Goal: Transaction & Acquisition: Book appointment/travel/reservation

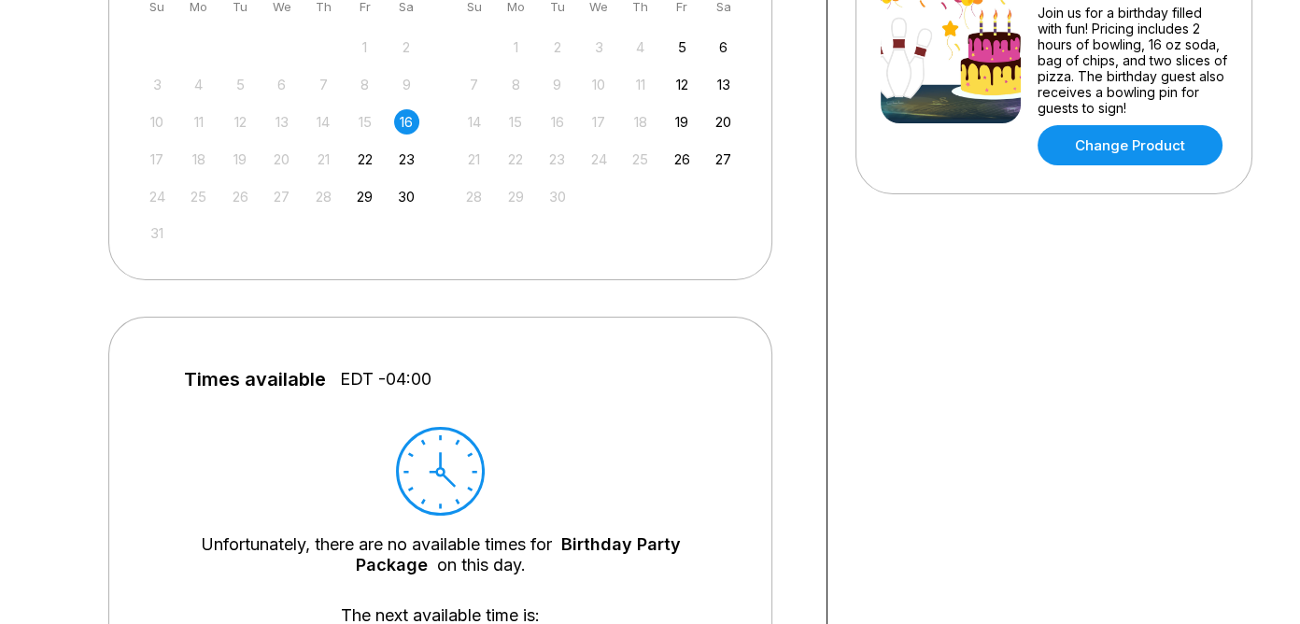
scroll to position [493, 0]
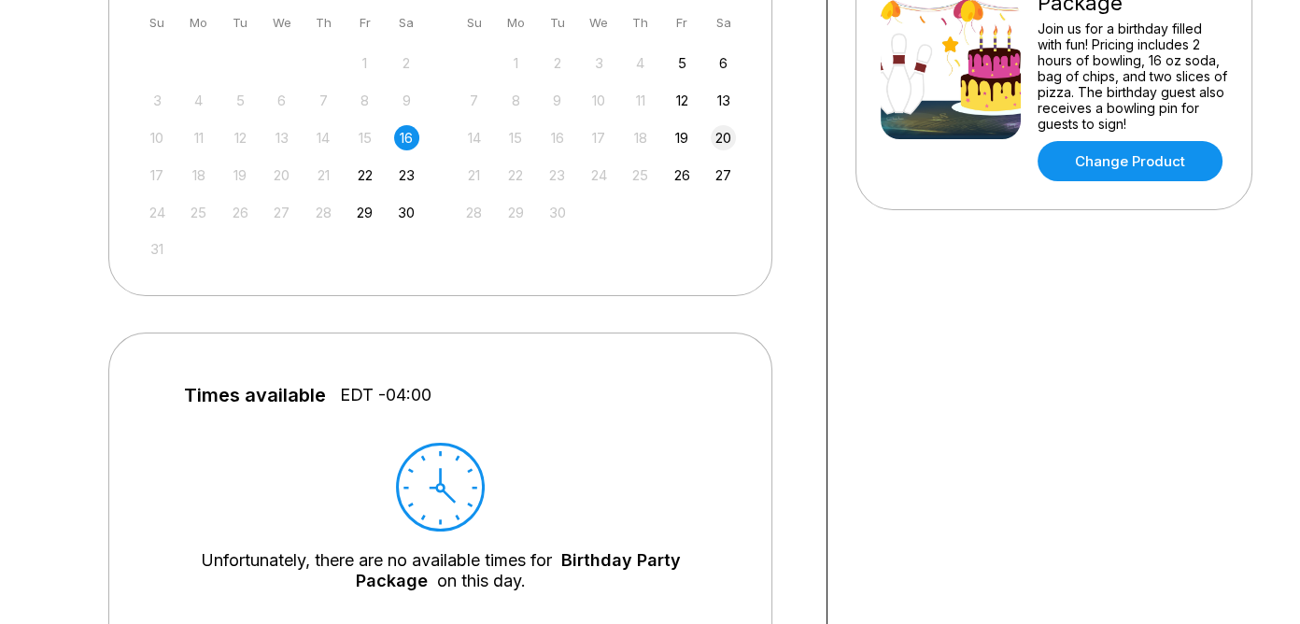
click at [717, 142] on div "20" at bounding box center [723, 137] width 25 height 25
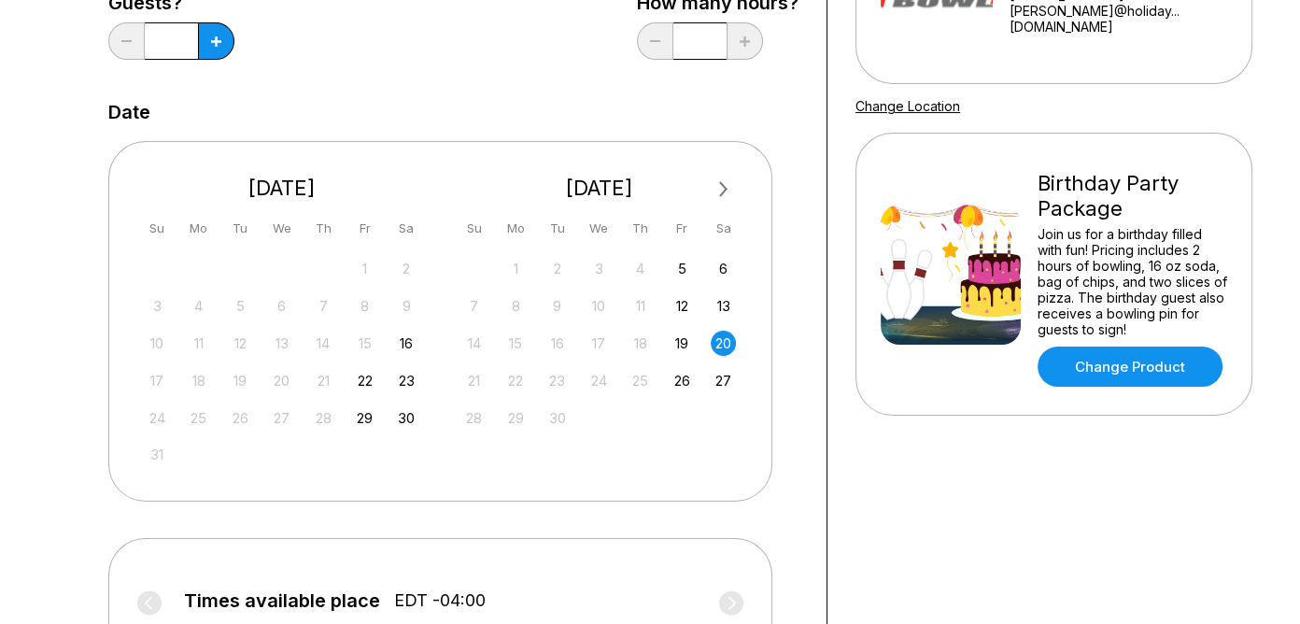
scroll to position [289, 0]
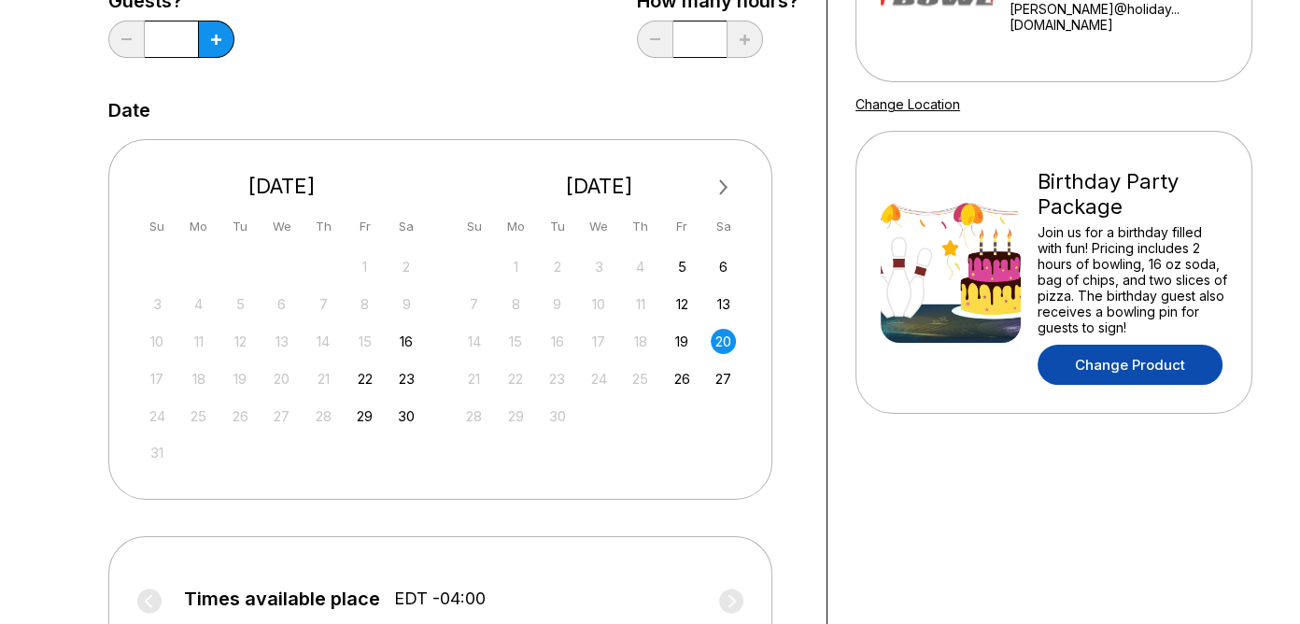
click at [1109, 354] on link "Change Product" at bounding box center [1129, 365] width 185 height 40
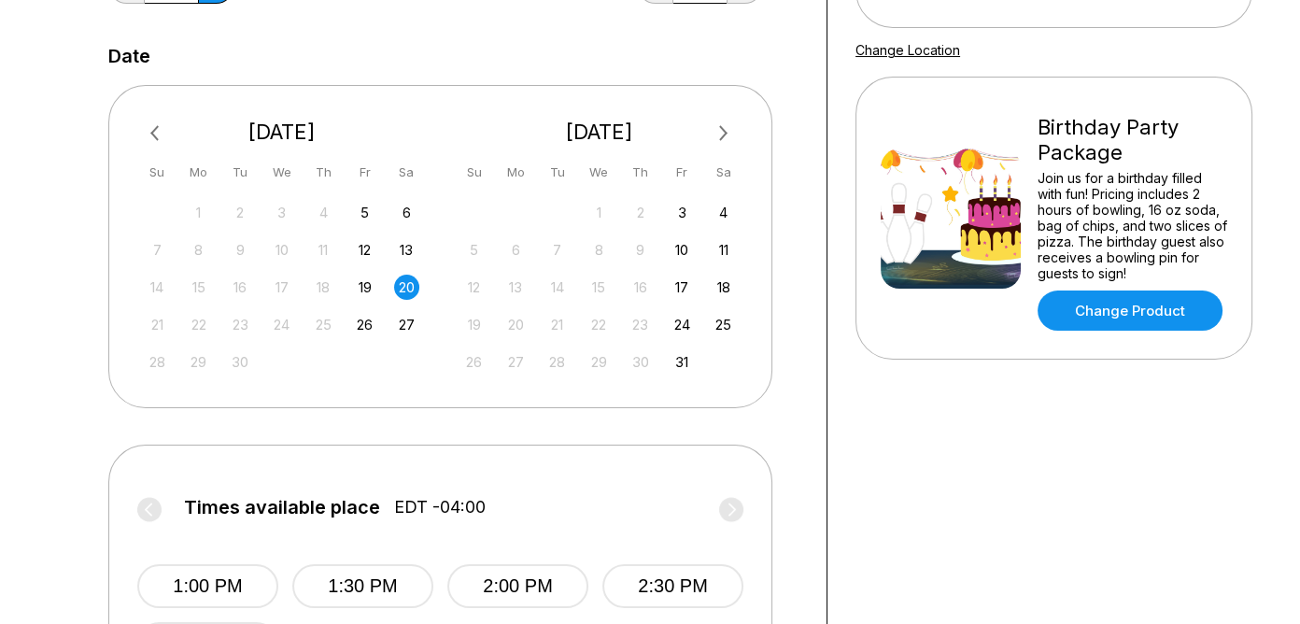
scroll to position [340, 0]
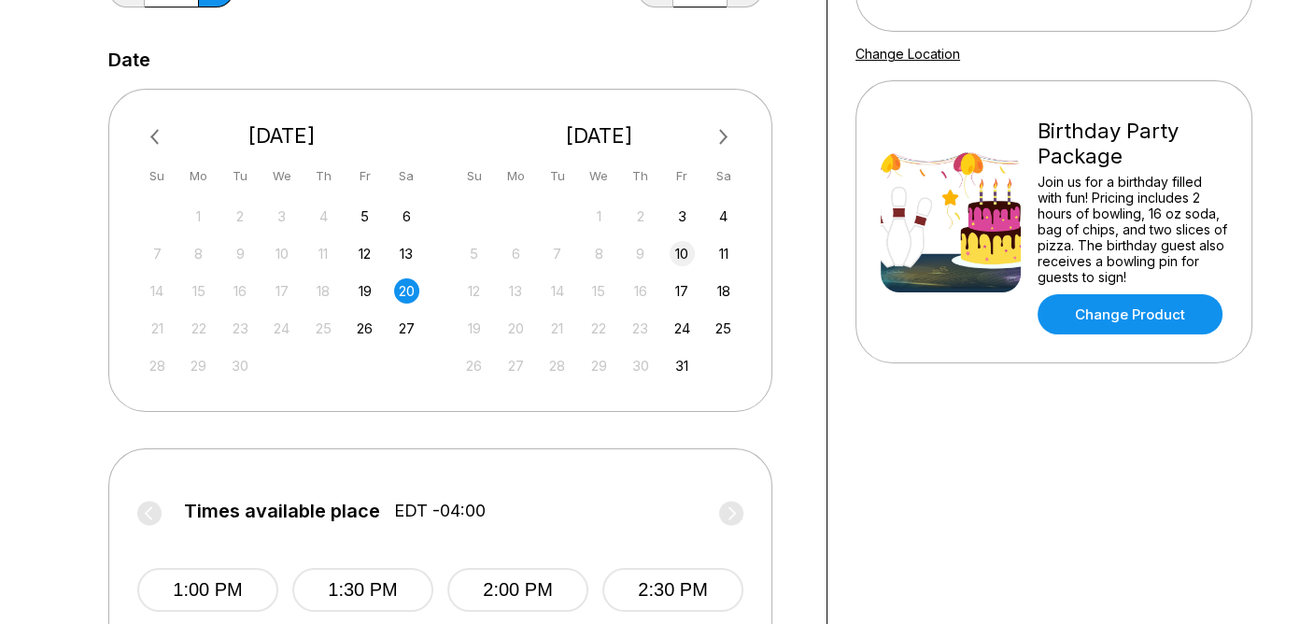
click at [684, 252] on div "10" at bounding box center [681, 253] width 25 height 25
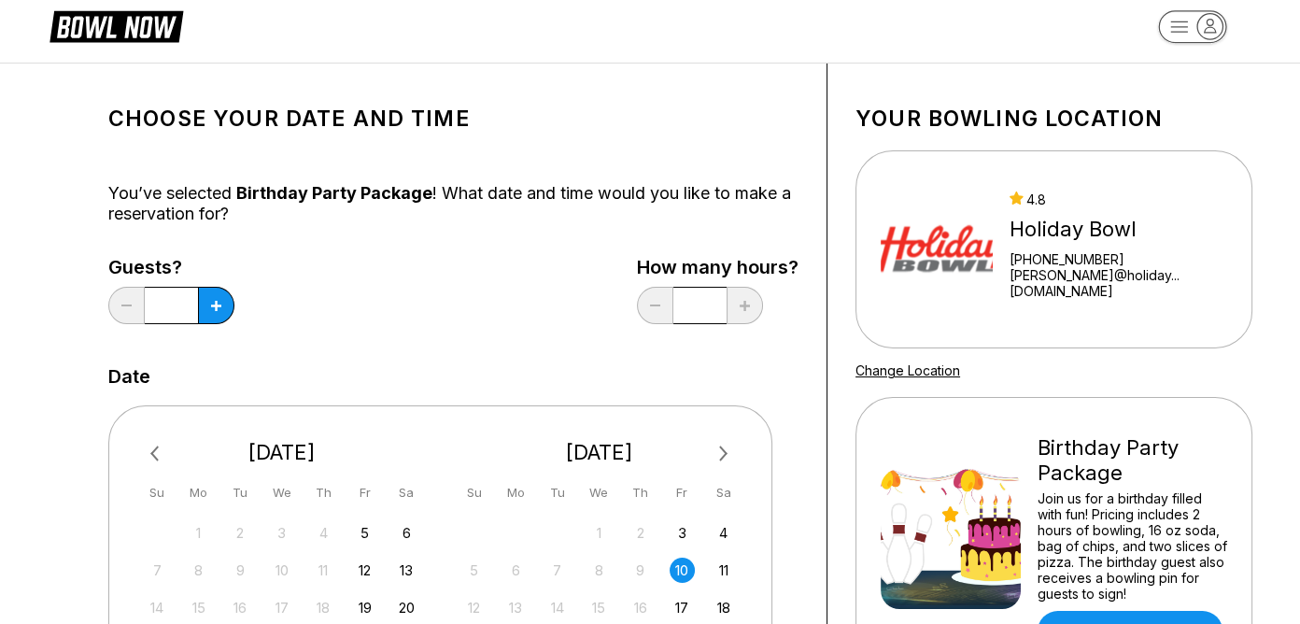
scroll to position [0, 0]
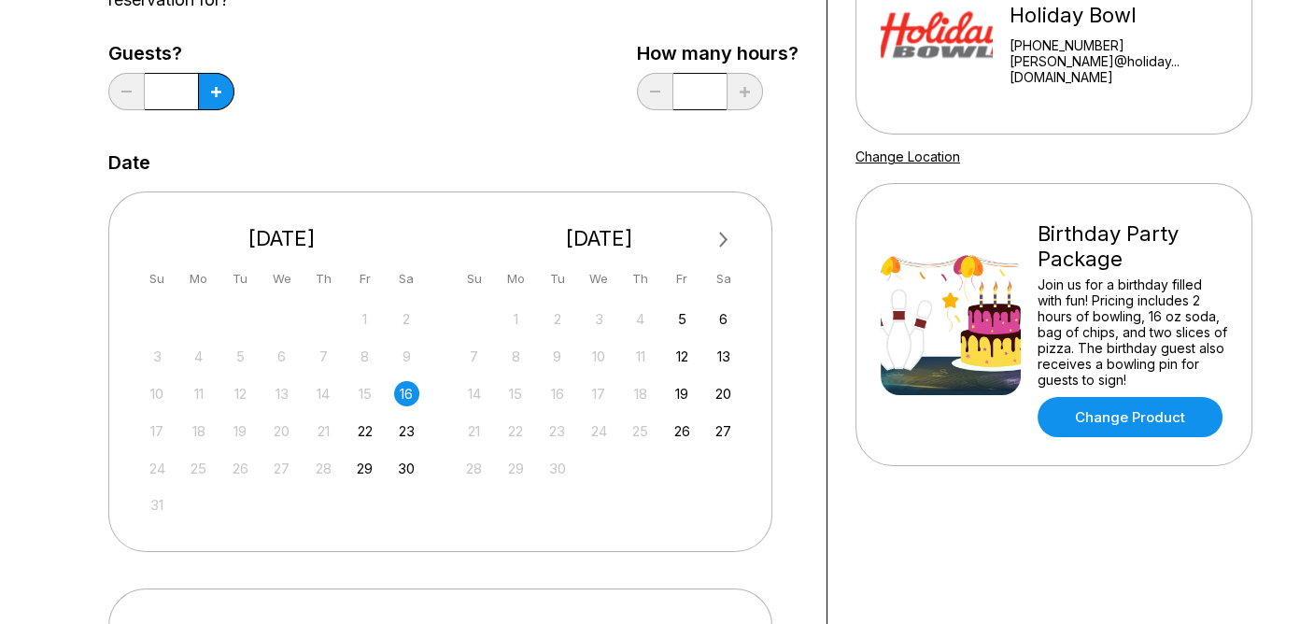
scroll to position [242, 0]
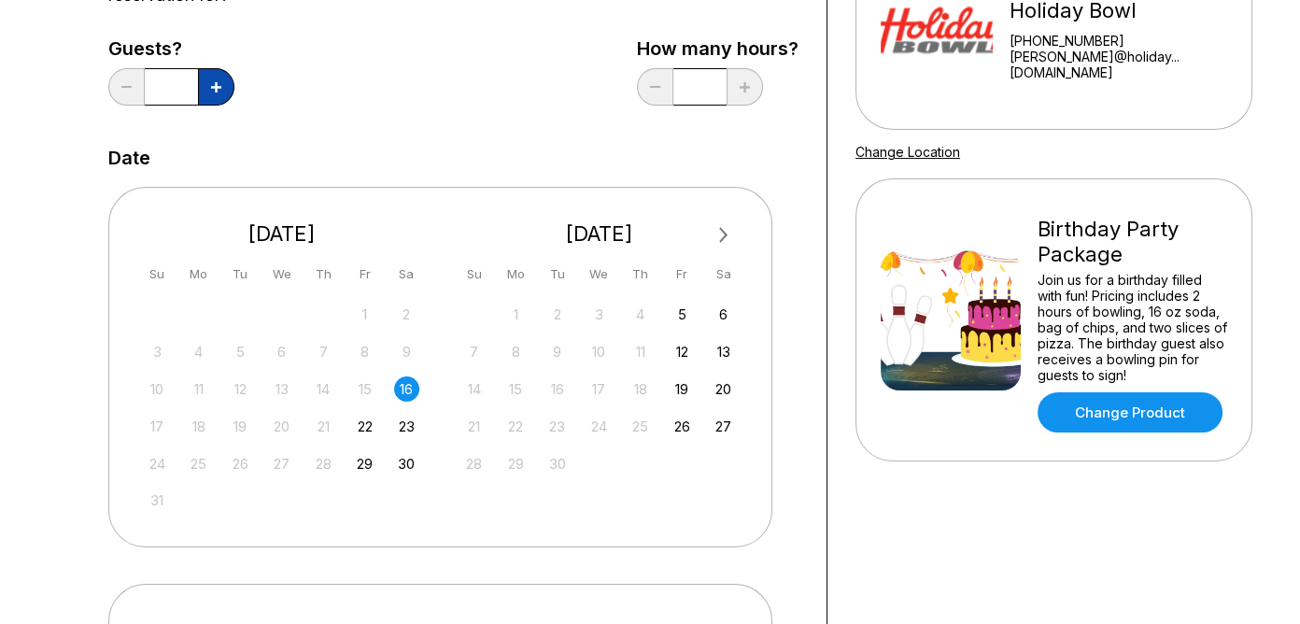
click at [227, 87] on button at bounding box center [216, 86] width 36 height 37
type input "*"
click at [405, 465] on div "30" at bounding box center [406, 463] width 25 height 25
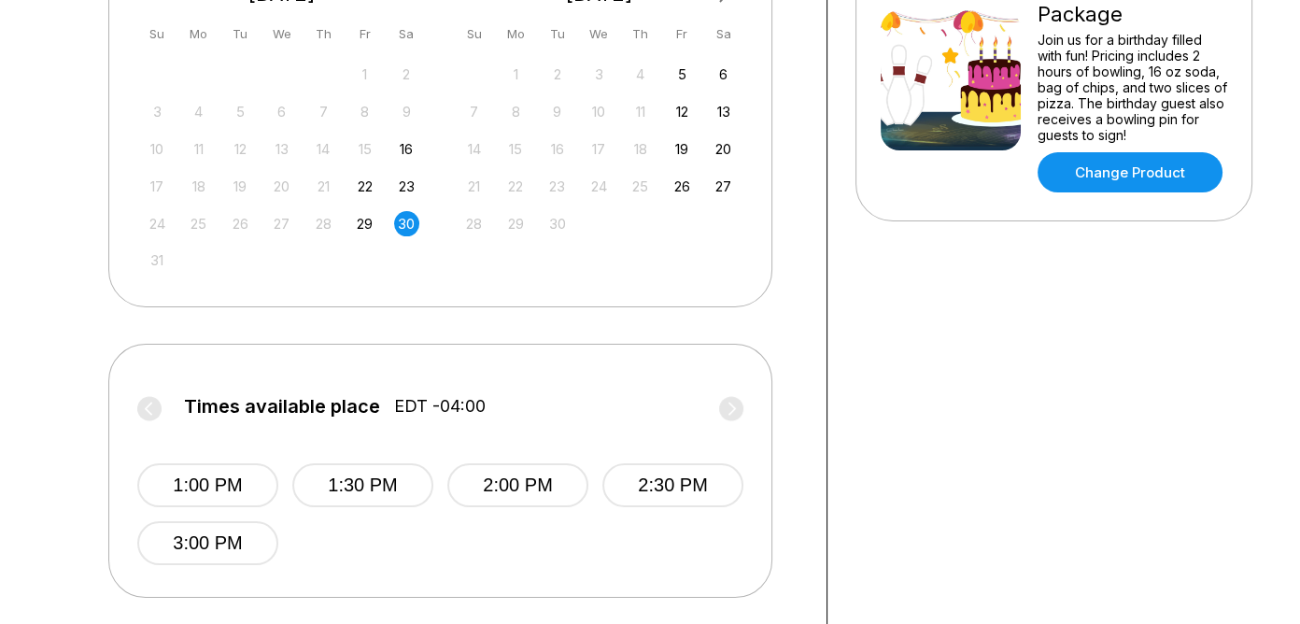
scroll to position [516, 0]
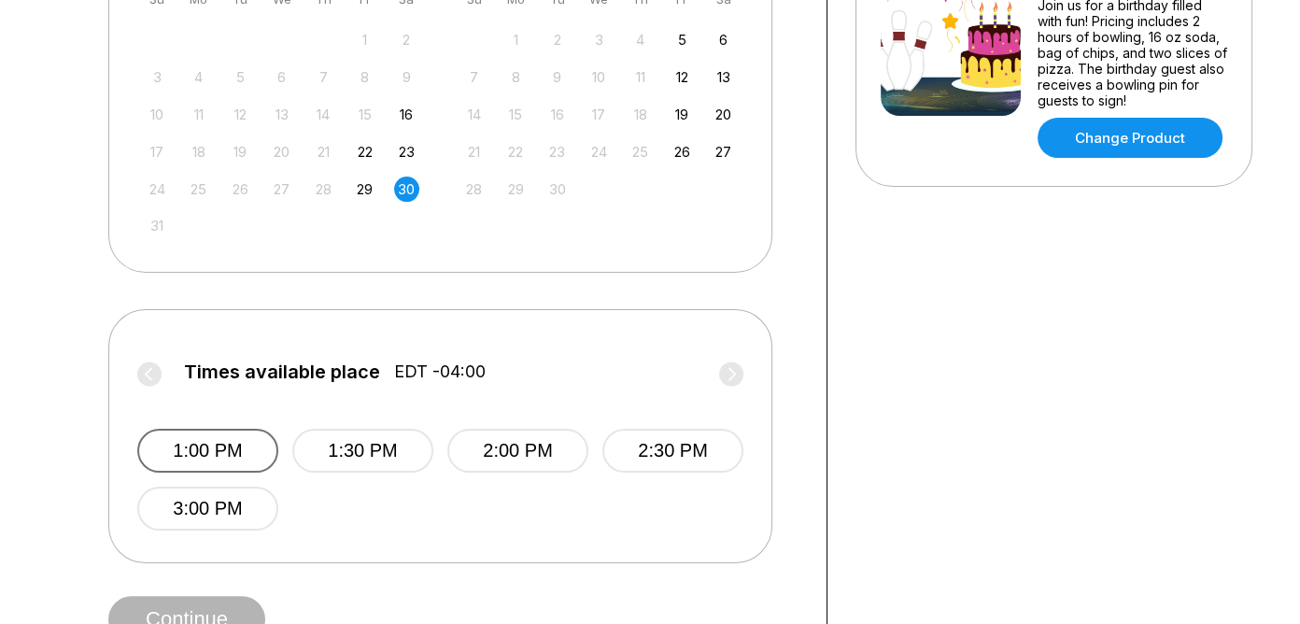
click at [234, 442] on button "1:00 PM" at bounding box center [207, 451] width 141 height 44
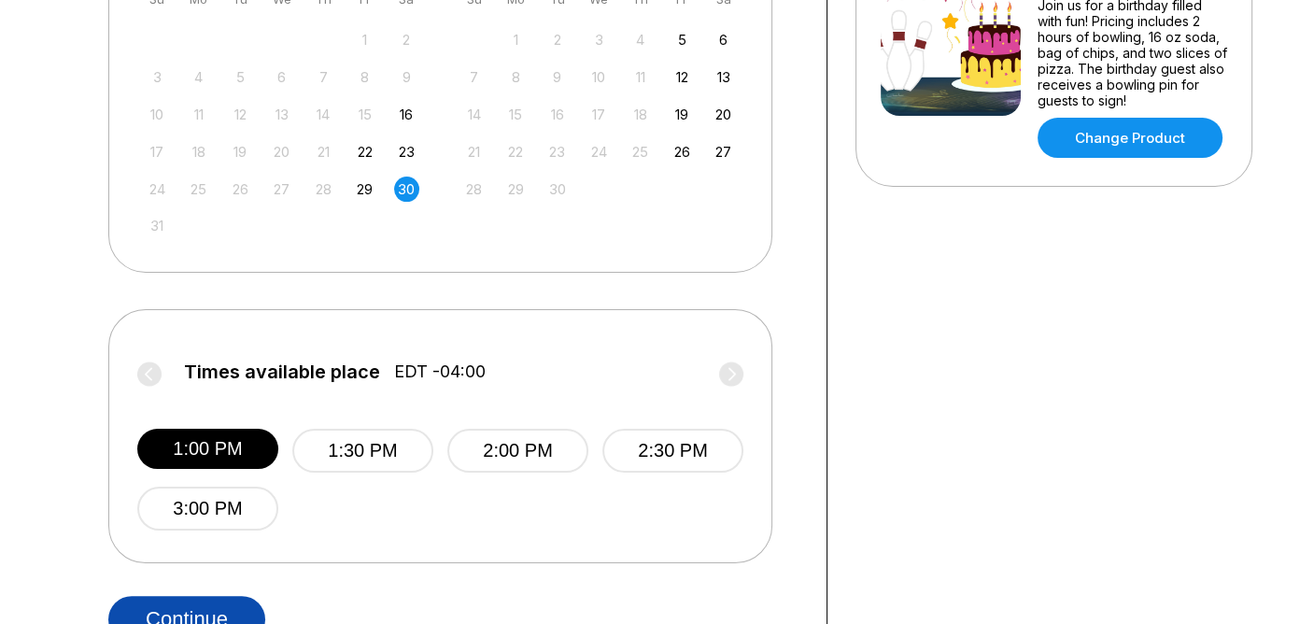
click at [233, 613] on button "Continue" at bounding box center [186, 619] width 157 height 47
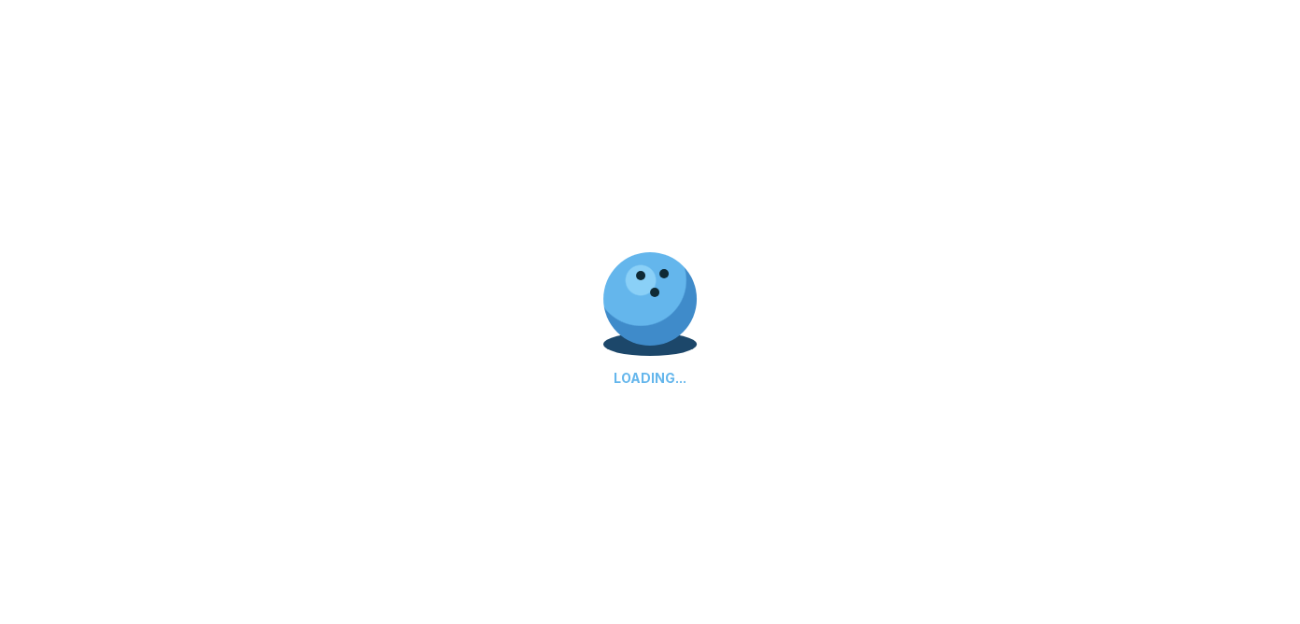
select select "**"
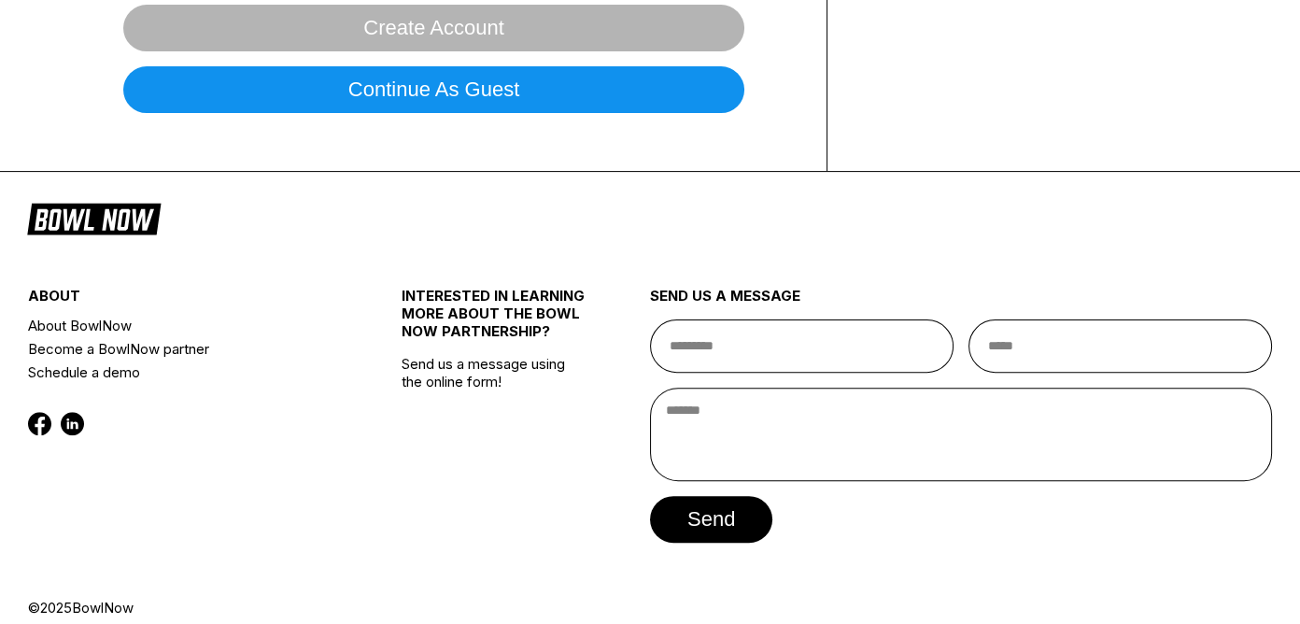
scroll to position [740, 0]
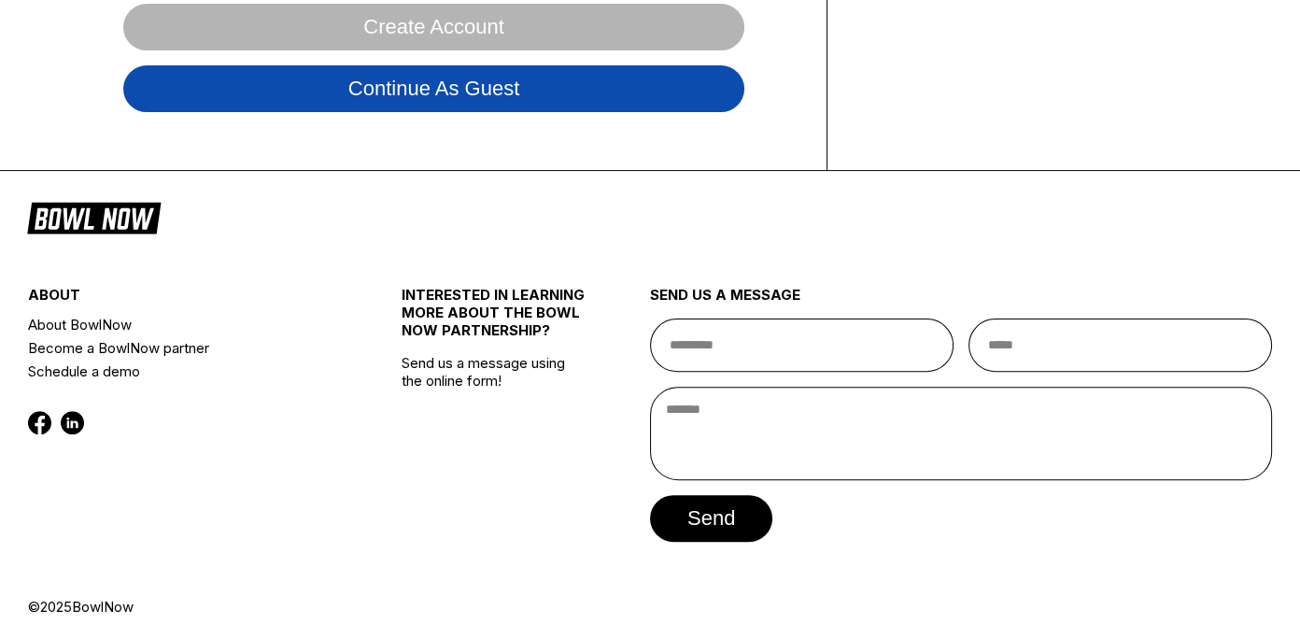
click at [640, 76] on button "Continue as guest" at bounding box center [433, 88] width 621 height 47
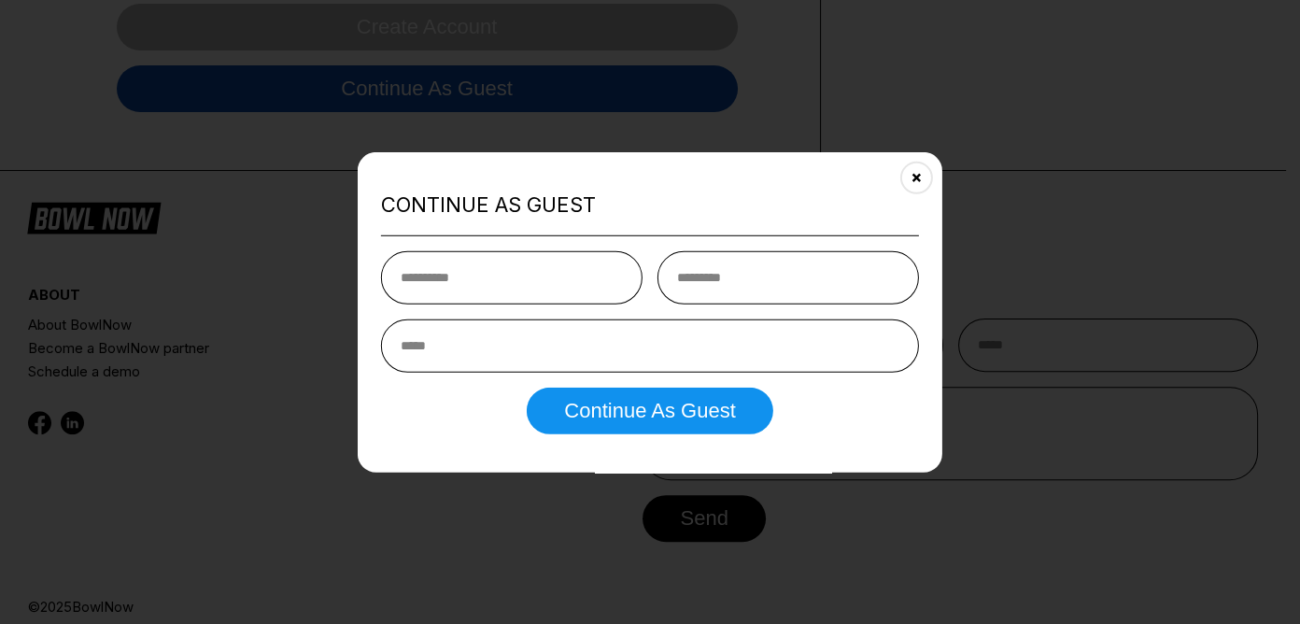
scroll to position [347, 0]
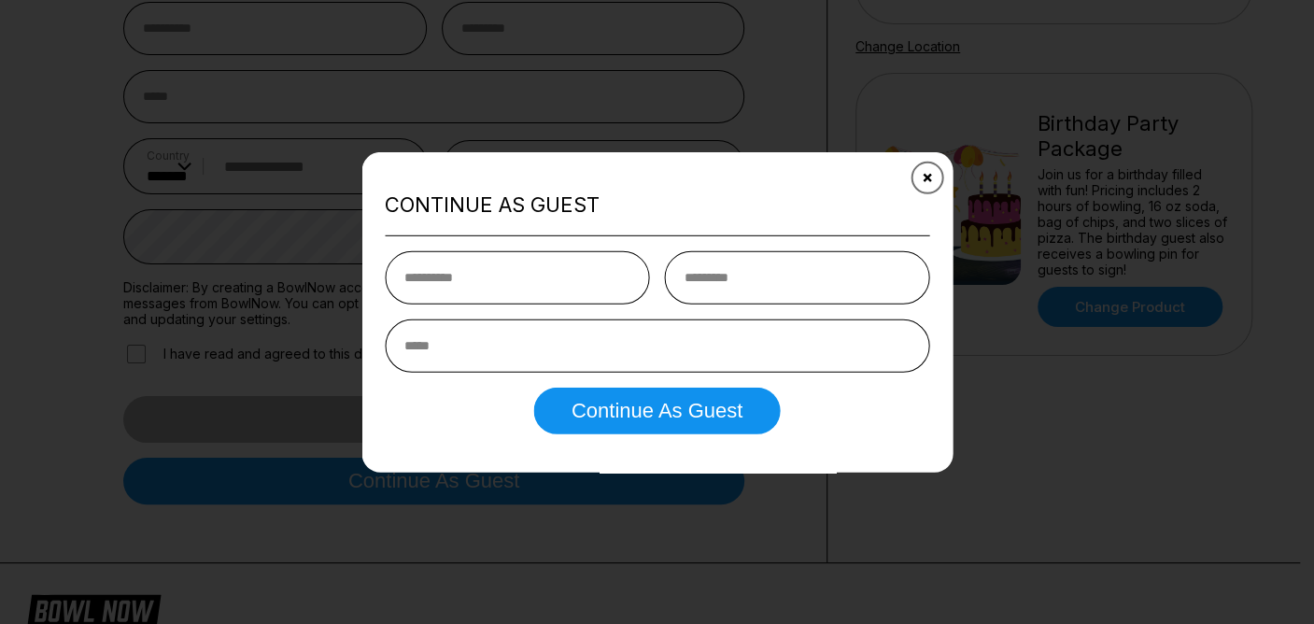
click at [932, 181] on button "Close" at bounding box center [927, 178] width 46 height 46
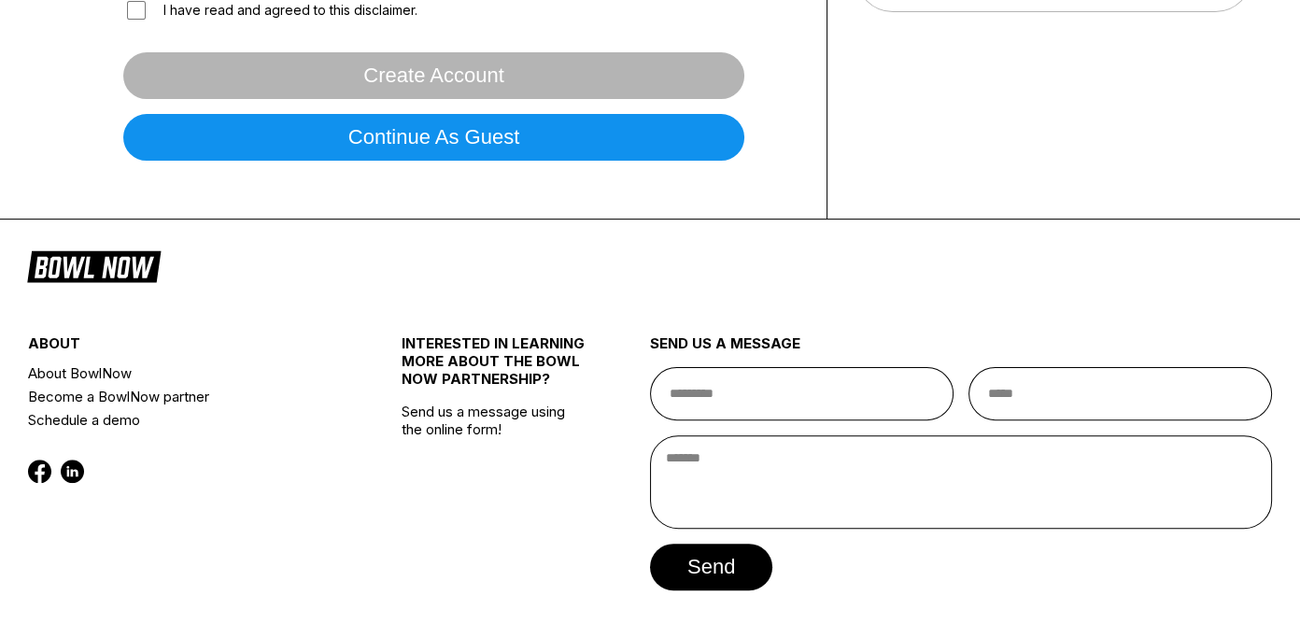
scroll to position [758, 0]
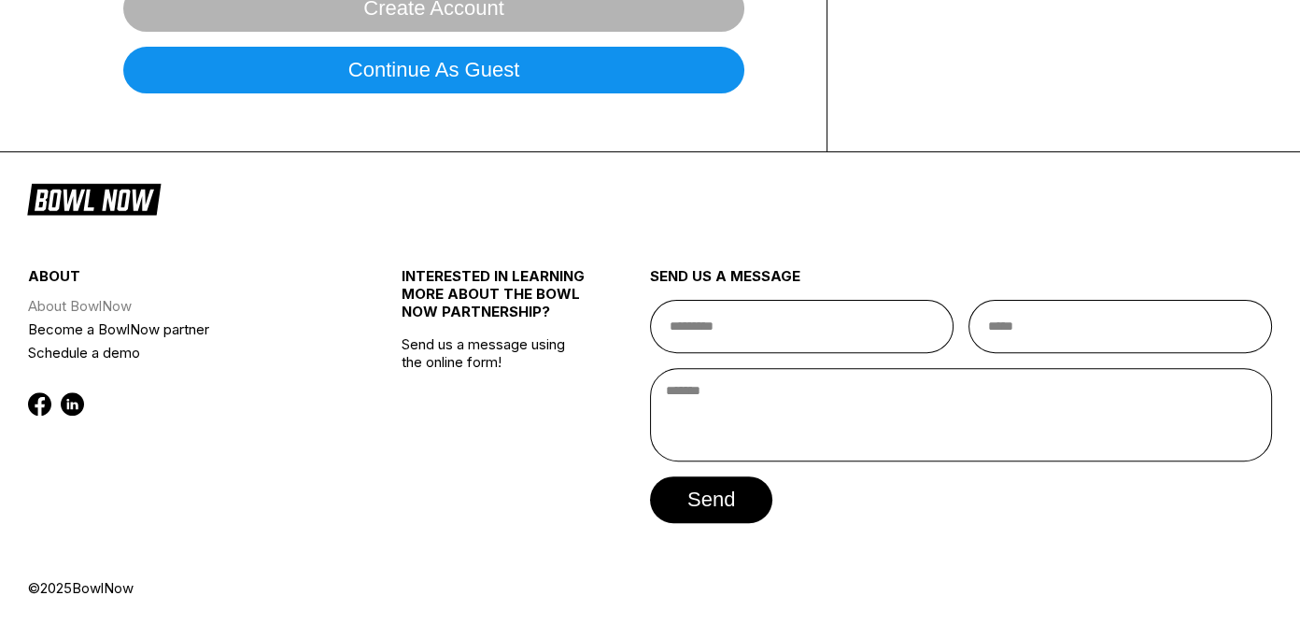
click at [93, 297] on link "About BowlNow" at bounding box center [183, 305] width 311 height 23
